Goal: Go to known website: Access a specific website the user already knows

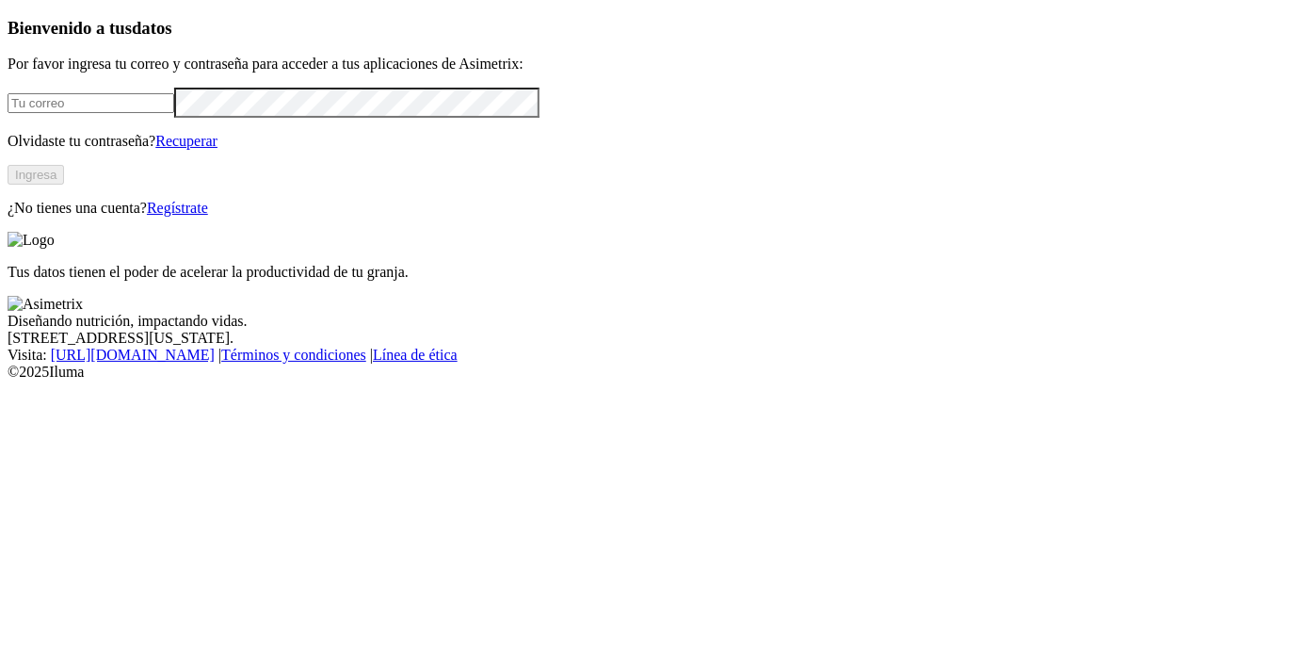
click at [92, 113] on input "email" at bounding box center [91, 103] width 167 height 20
type input "[EMAIL_ADDRESS][DOMAIN_NAME]"
click input "submit" at bounding box center [0, 0] width 0 height 0
